Goal: Information Seeking & Learning: Learn about a topic

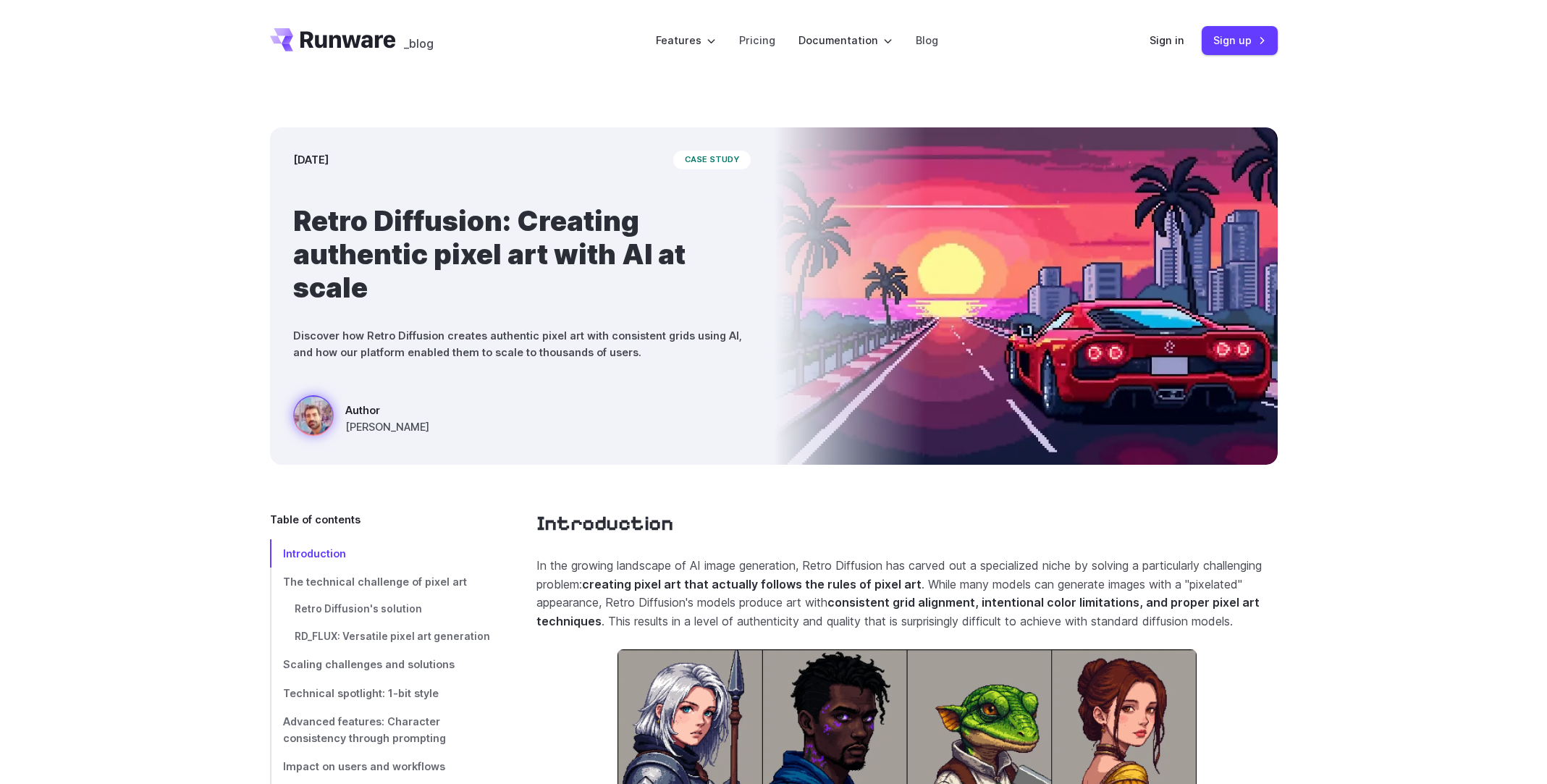
drag, startPoint x: 351, startPoint y: 35, endPoint x: 706, endPoint y: 79, distance: 357.7
click at [706, 79] on header "_blog Features Tasks Image generation Video generation Sonic Inference Engine™ …" at bounding box center [774, 40] width 1042 height 81
click at [366, 35] on icon "Go to /" at bounding box center [348, 39] width 95 height 16
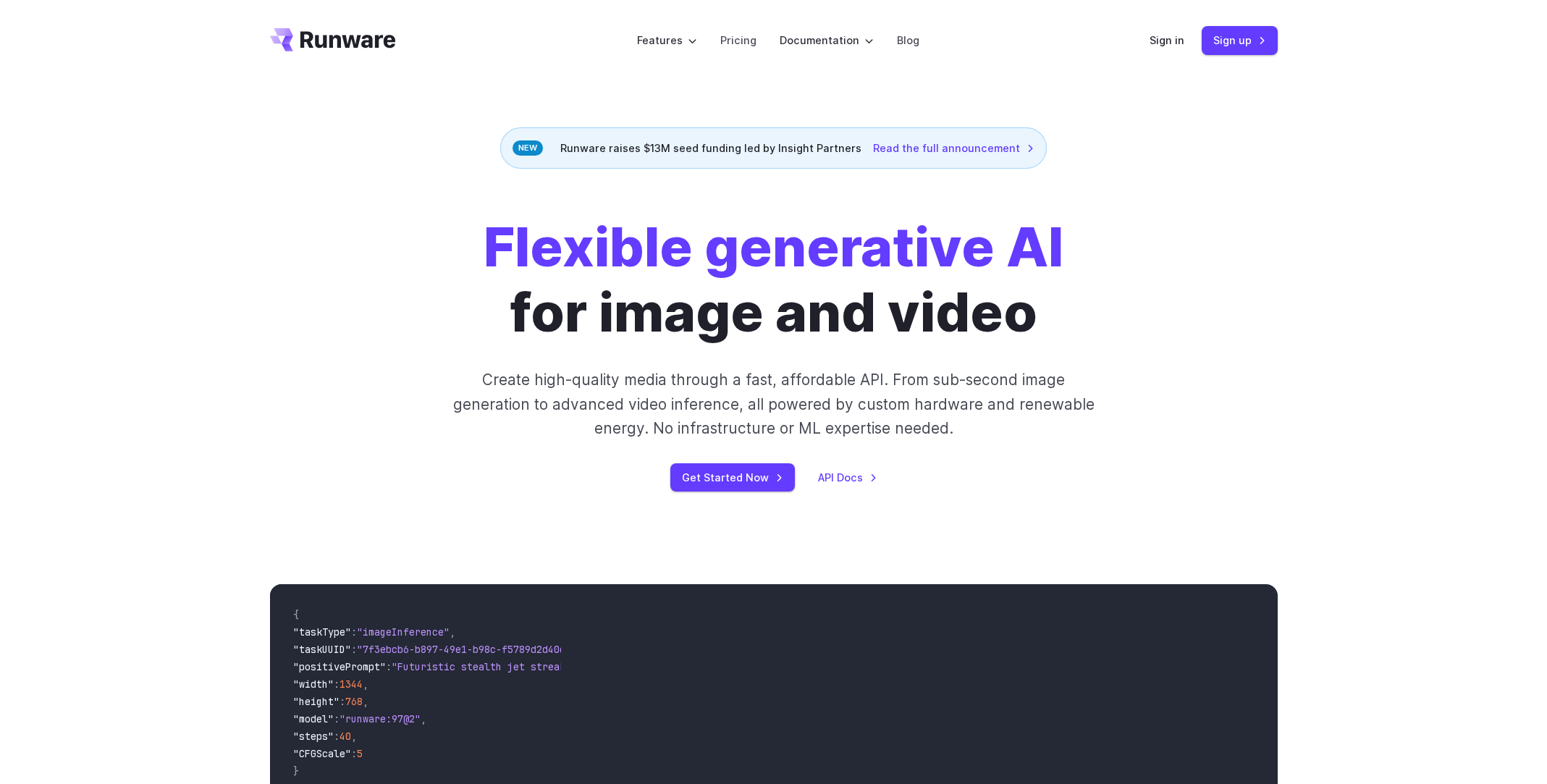
drag, startPoint x: 366, startPoint y: 35, endPoint x: 299, endPoint y: 87, distance: 84.8
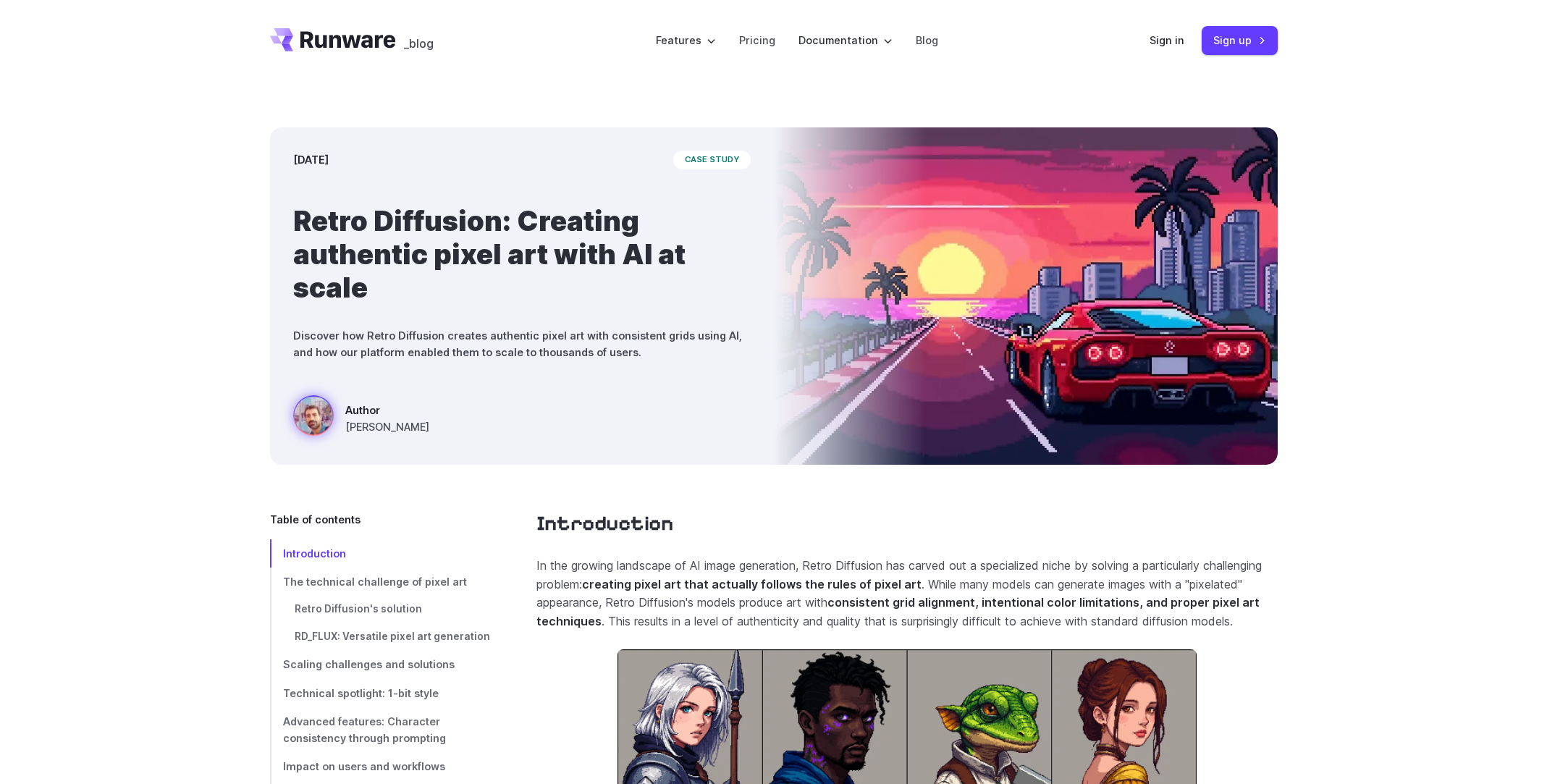
drag, startPoint x: 295, startPoint y: 72, endPoint x: 178, endPoint y: 181, distance: 159.9
click at [178, 181] on div "March 28, 2025 case study Retro Diffusion: Creating authentic pixel art with AI…" at bounding box center [773, 296] width 1547 height 430
drag, startPoint x: 341, startPoint y: 38, endPoint x: 246, endPoint y: 229, distance: 213.3
click at [246, 229] on div "March 28, 2025 case study Retro Diffusion: Creating authentic pixel art with AI…" at bounding box center [773, 296] width 1547 height 430
drag, startPoint x: 366, startPoint y: 40, endPoint x: 766, endPoint y: 89, distance: 403.0
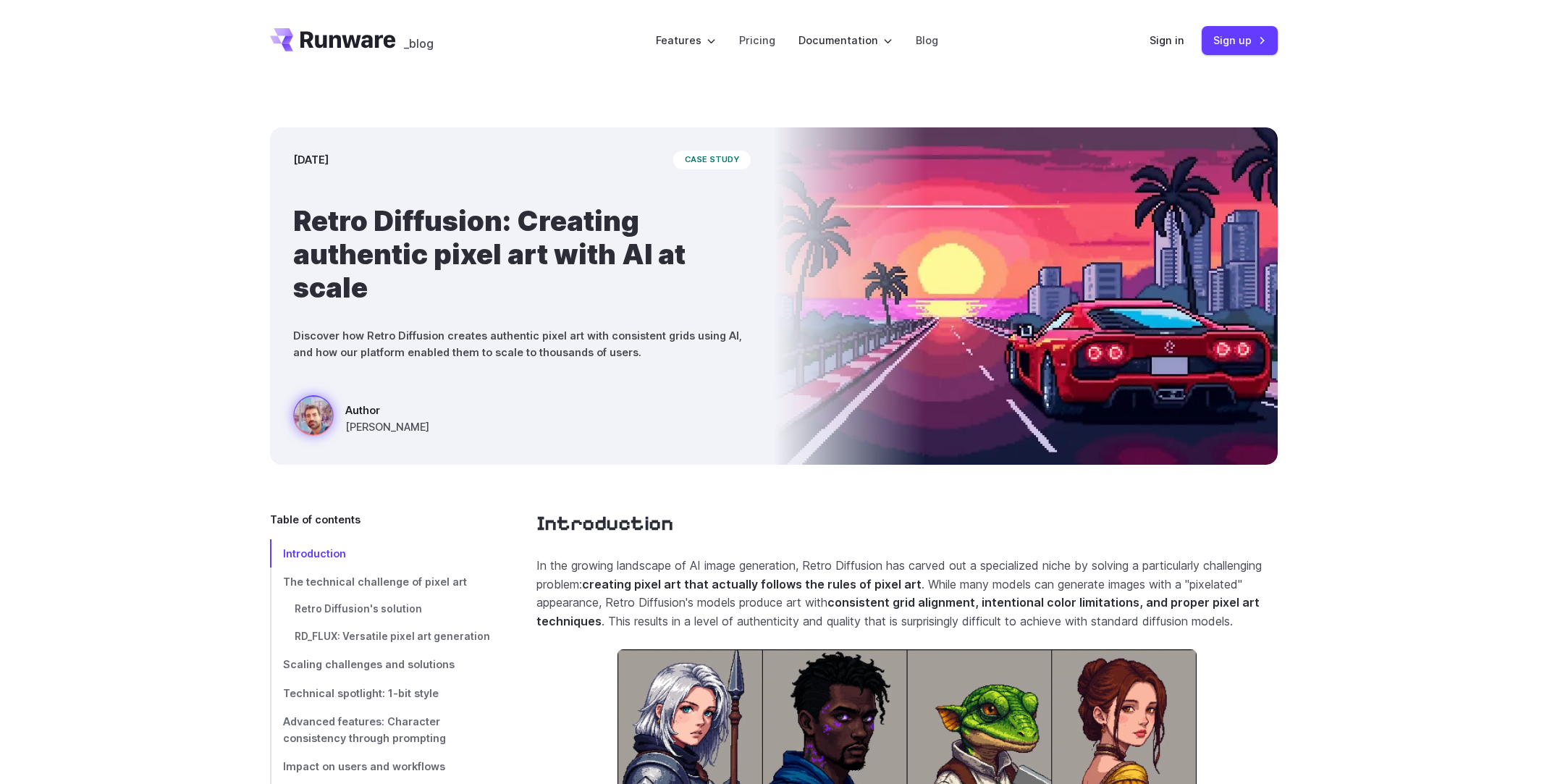
click at [766, 89] on div "March 28, 2025 case study Retro Diffusion: Creating authentic pixel art with AI…" at bounding box center [773, 296] width 1547 height 430
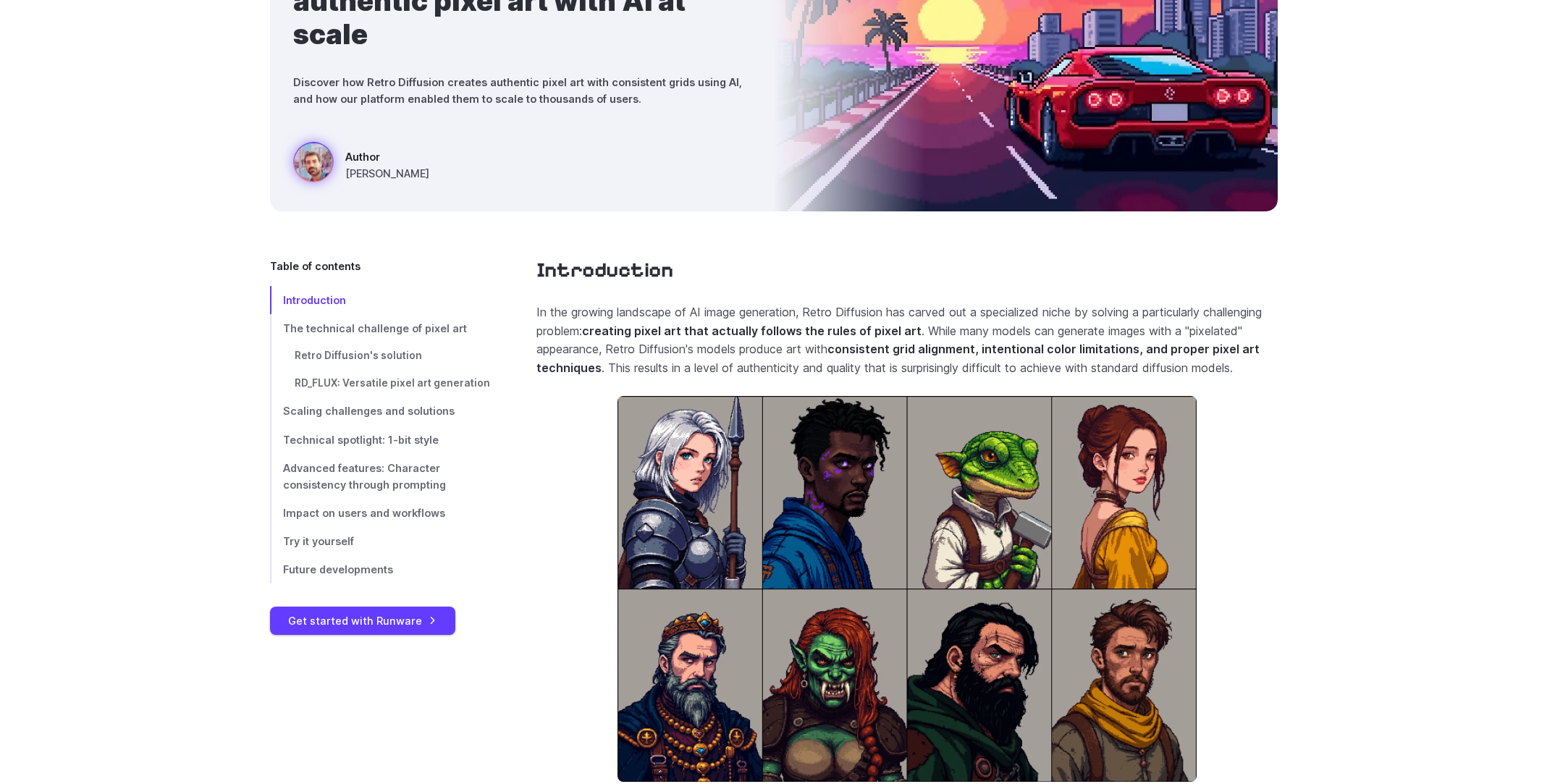
scroll to position [217, 0]
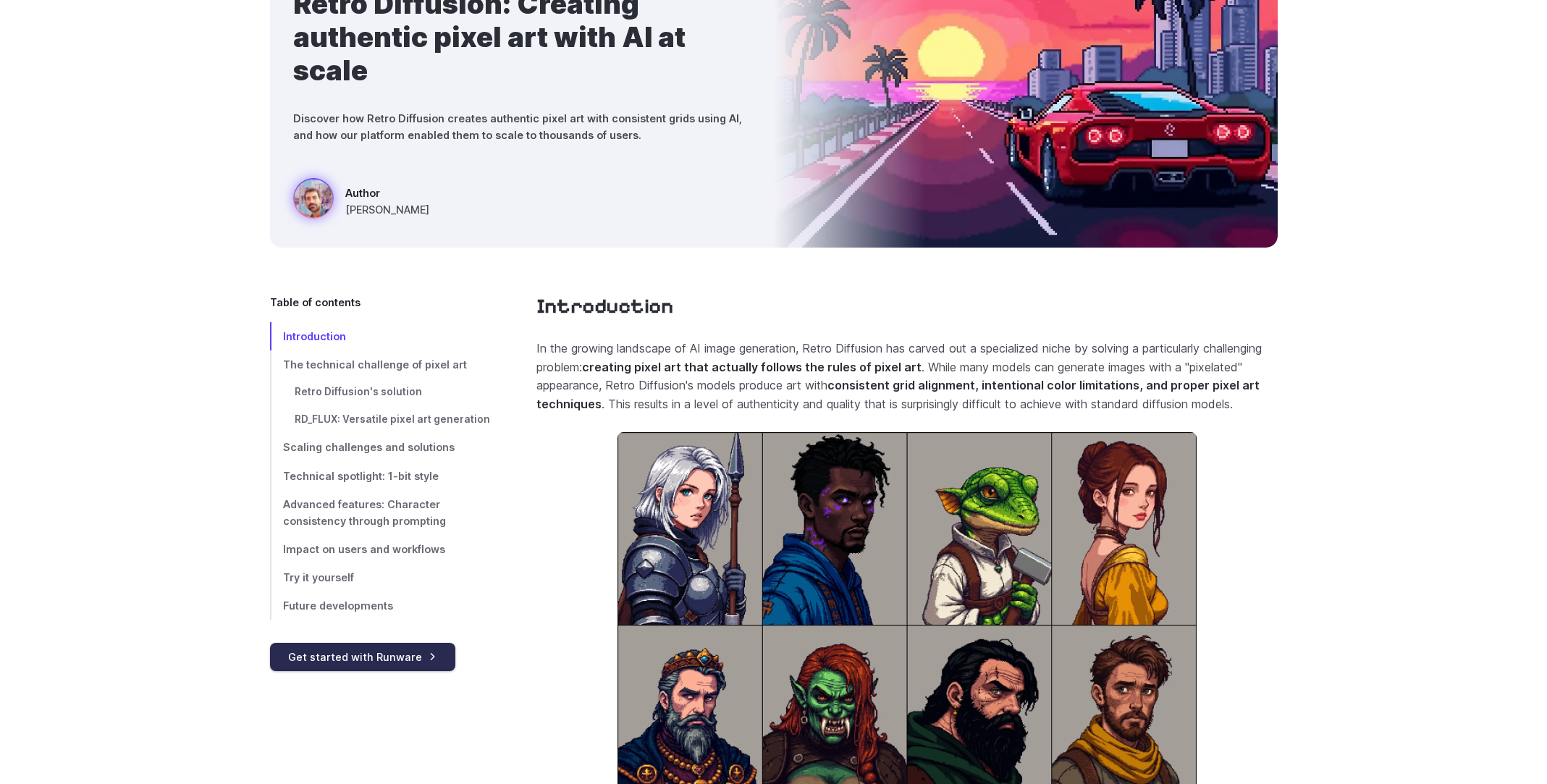
click at [397, 661] on link "Get started with Runware" at bounding box center [363, 657] width 185 height 29
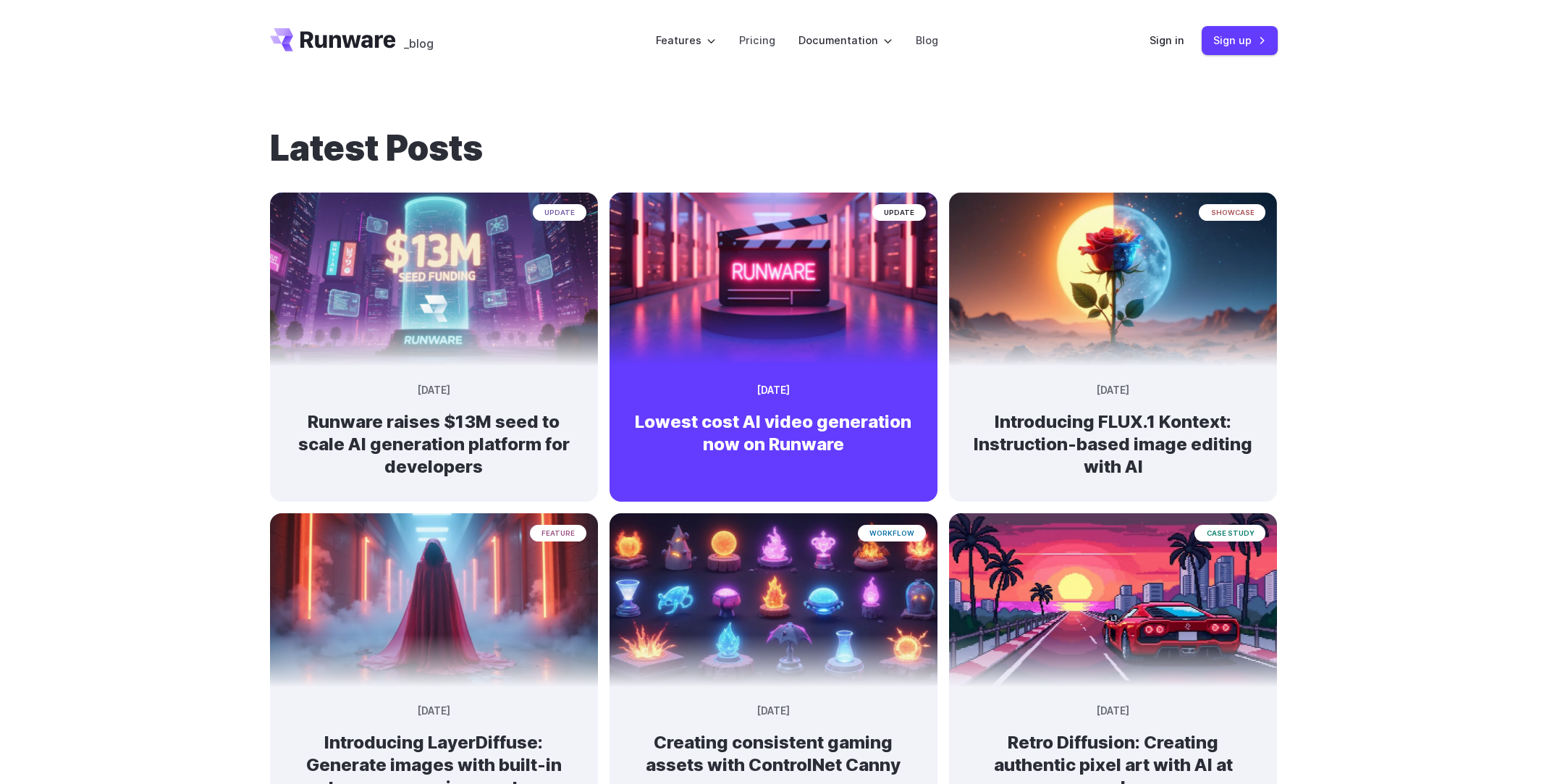
click at [819, 281] on img at bounding box center [773, 272] width 345 height 182
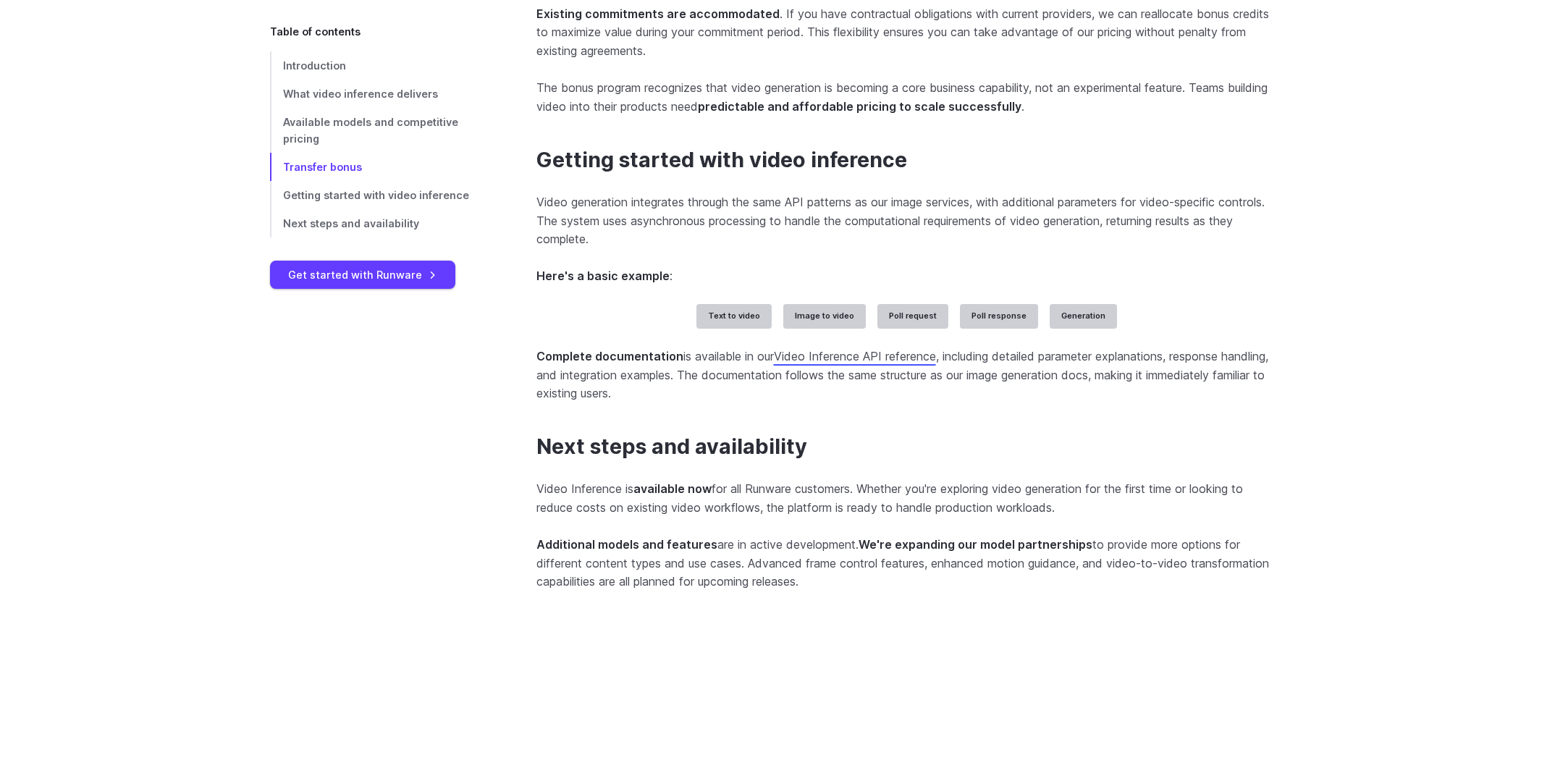
scroll to position [3255, 0]
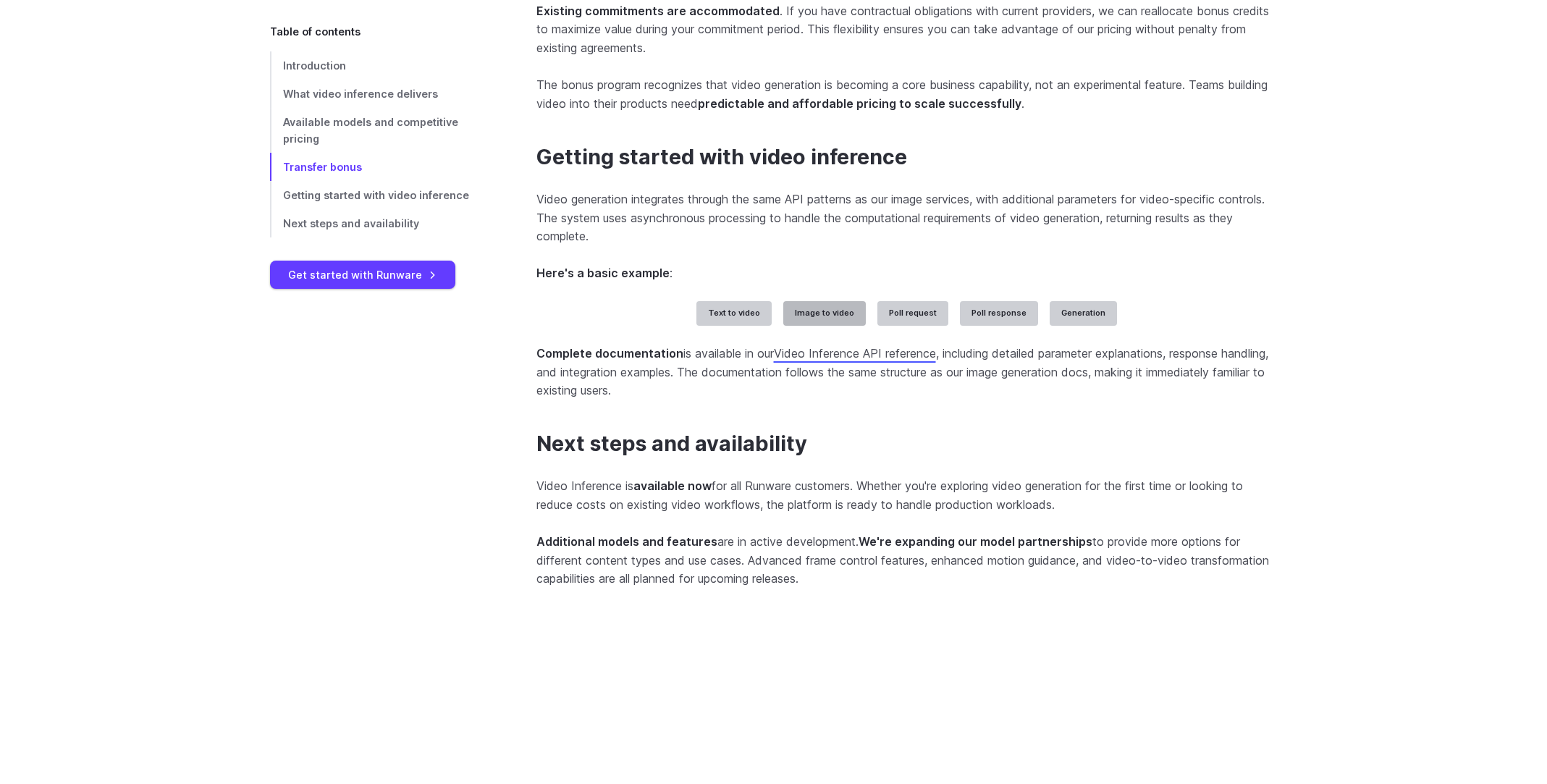
click at [804, 325] on label "Image to video" at bounding box center [825, 314] width 82 height 25
click at [746, 325] on label "Text to video" at bounding box center [734, 314] width 75 height 25
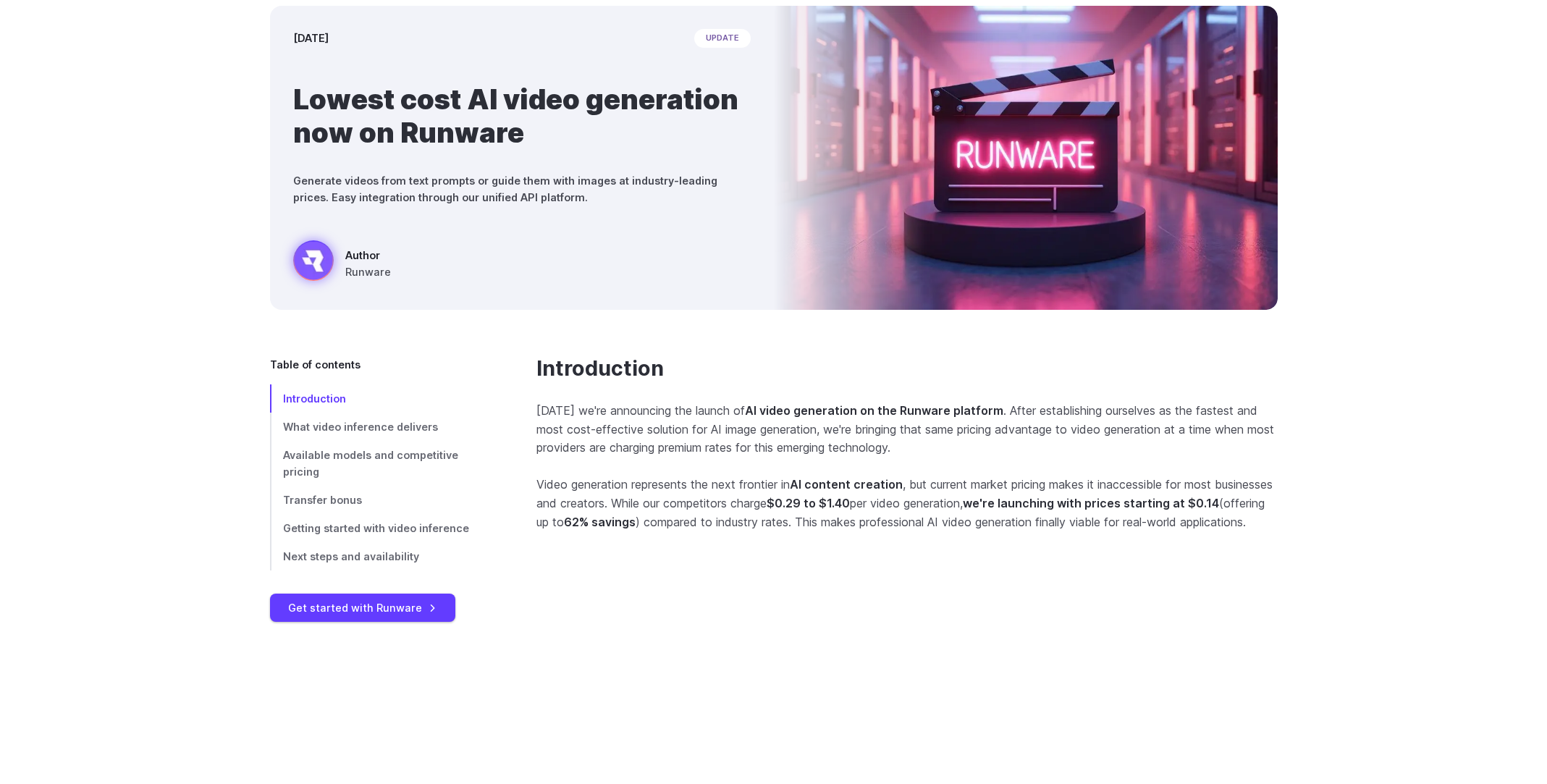
scroll to position [0, 0]
